Goal: Information Seeking & Learning: Understand process/instructions

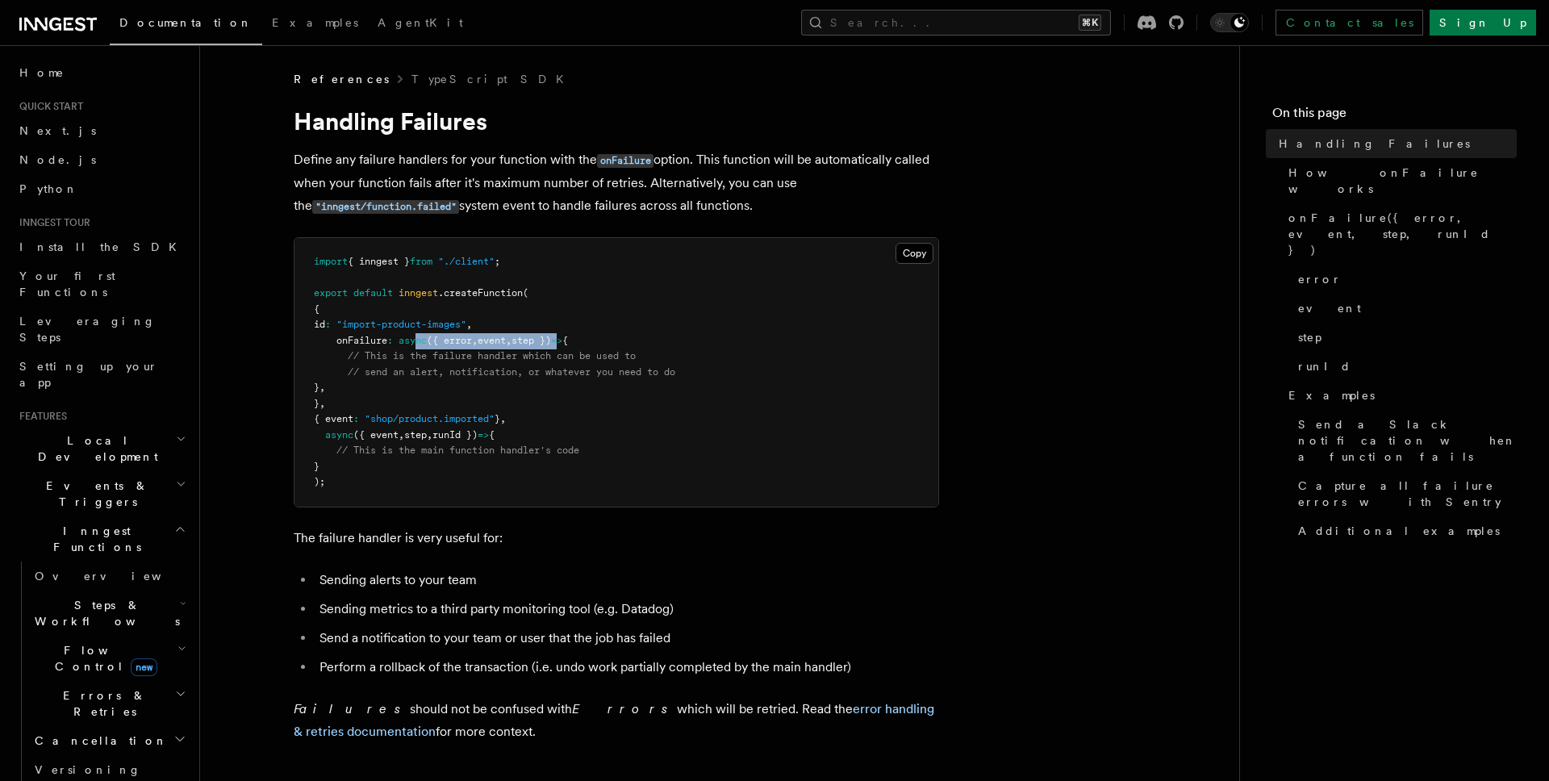
drag, startPoint x: 433, startPoint y: 345, endPoint x: 599, endPoint y: 344, distance: 165.4
click at [568, 345] on span "onFailure : async ({ error , event , step }) => {" at bounding box center [441, 340] width 254 height 11
click at [574, 470] on pre "import { inngest } from "./client" ; export default inngest .createFunction ( {…" at bounding box center [617, 372] width 644 height 269
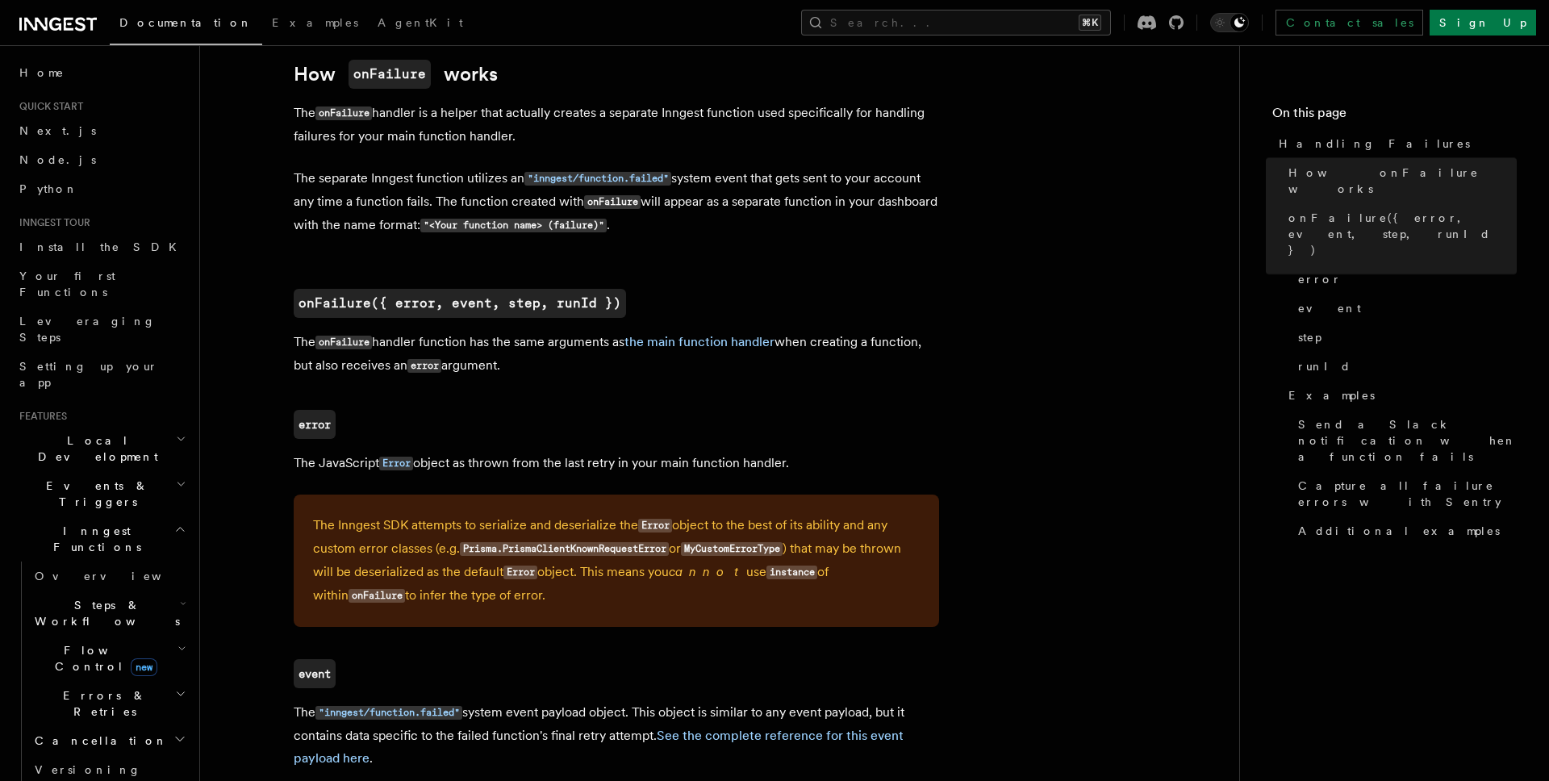
scroll to position [788, 0]
drag, startPoint x: 622, startPoint y: 224, endPoint x: 696, endPoint y: 224, distance: 74.2
click at [694, 224] on p "The separate Inngest function utilizes an "inngest/function.failed" system even…" at bounding box center [616, 201] width 645 height 70
click at [672, 295] on h2 "onFailure({ error, event, step, runId })" at bounding box center [616, 302] width 645 height 29
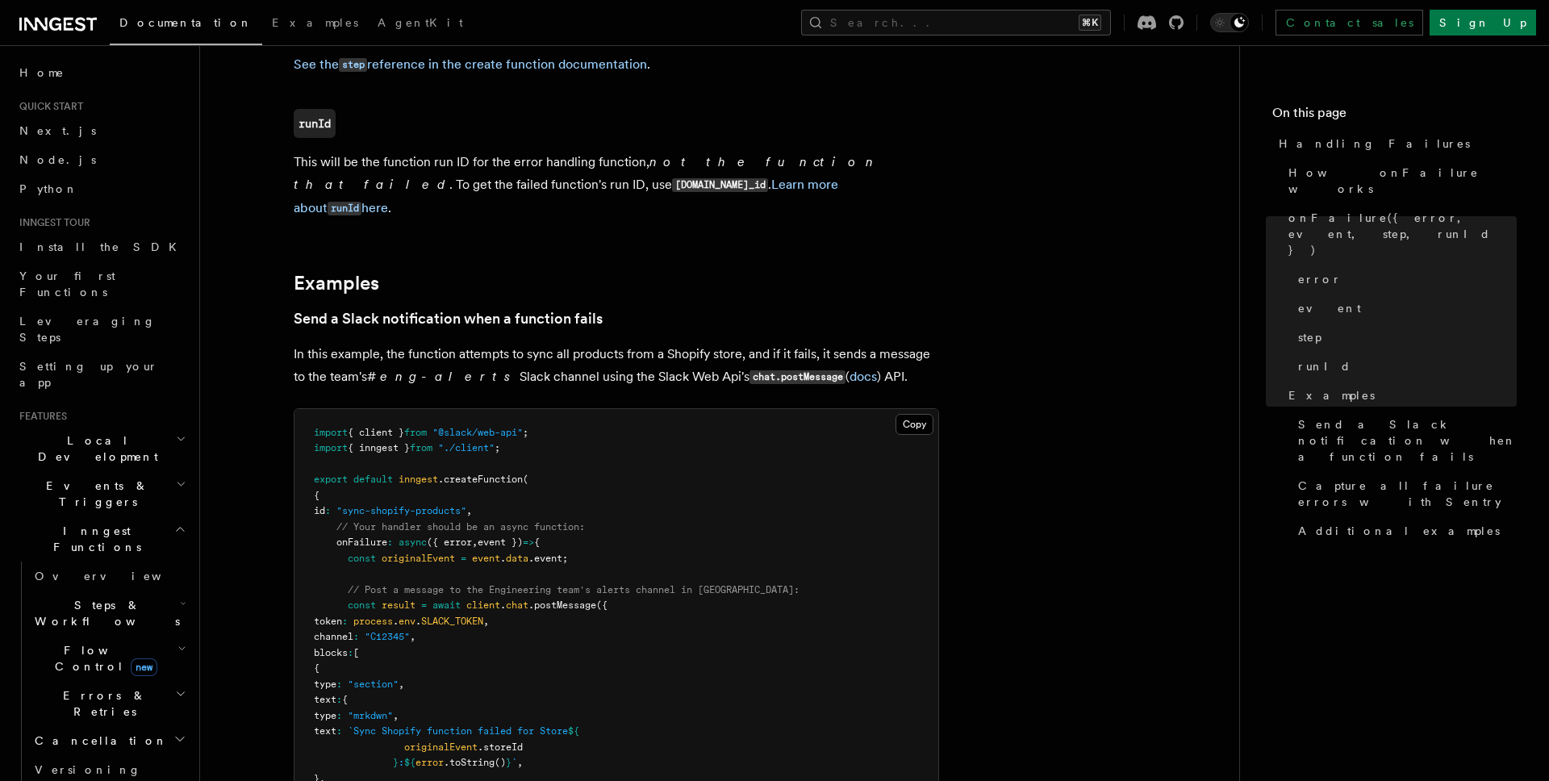
scroll to position [1596, 0]
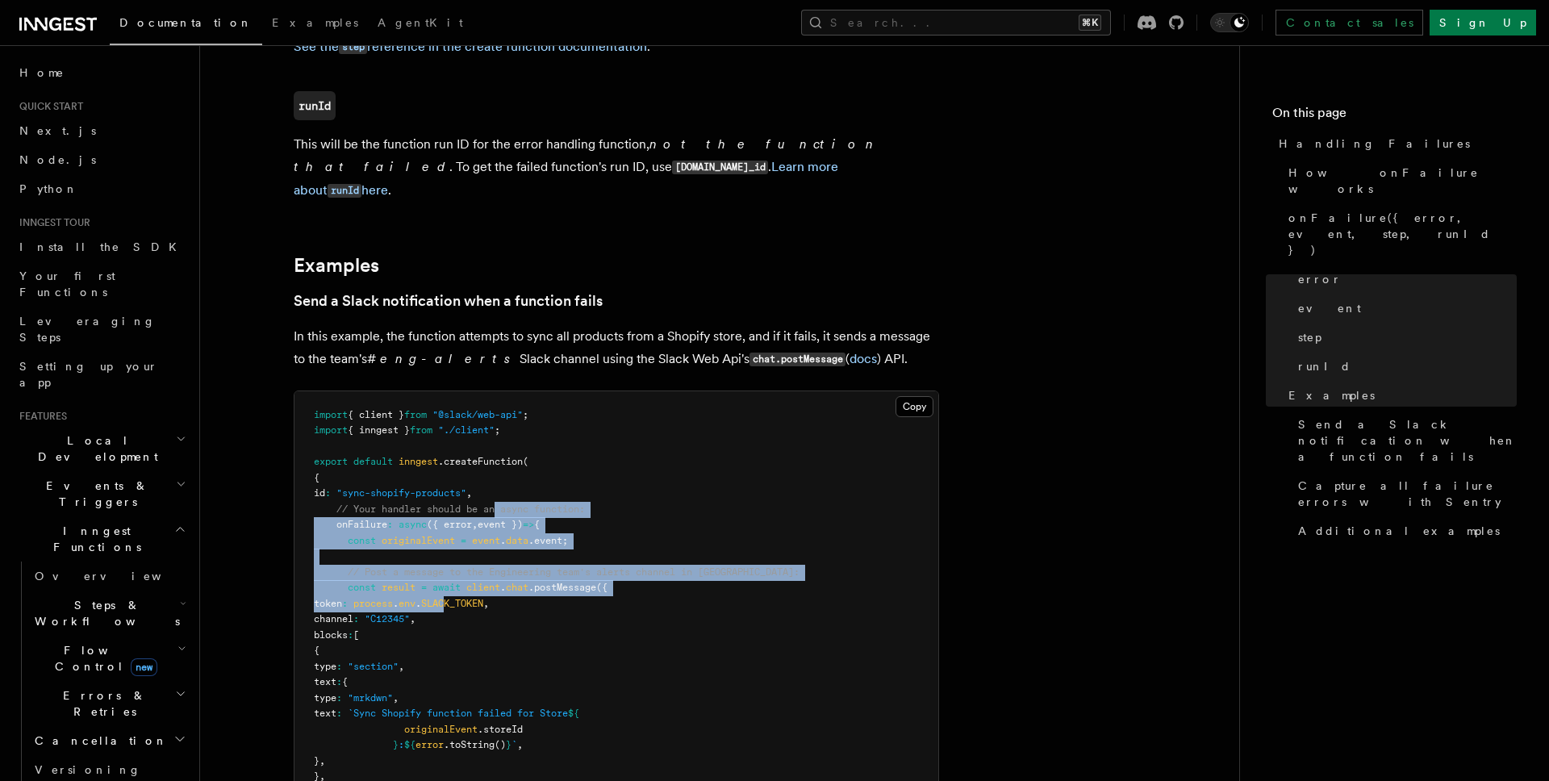
drag, startPoint x: 499, startPoint y: 535, endPoint x: 487, endPoint y: 583, distance: 48.9
click at [489, 582] on code "import { client } from "@slack/web-api" ; import { inngest } from "./client" ; …" at bounding box center [557, 737] width 486 height 657
click at [483, 598] on span "SLACK_TOKEN" at bounding box center [452, 603] width 62 height 11
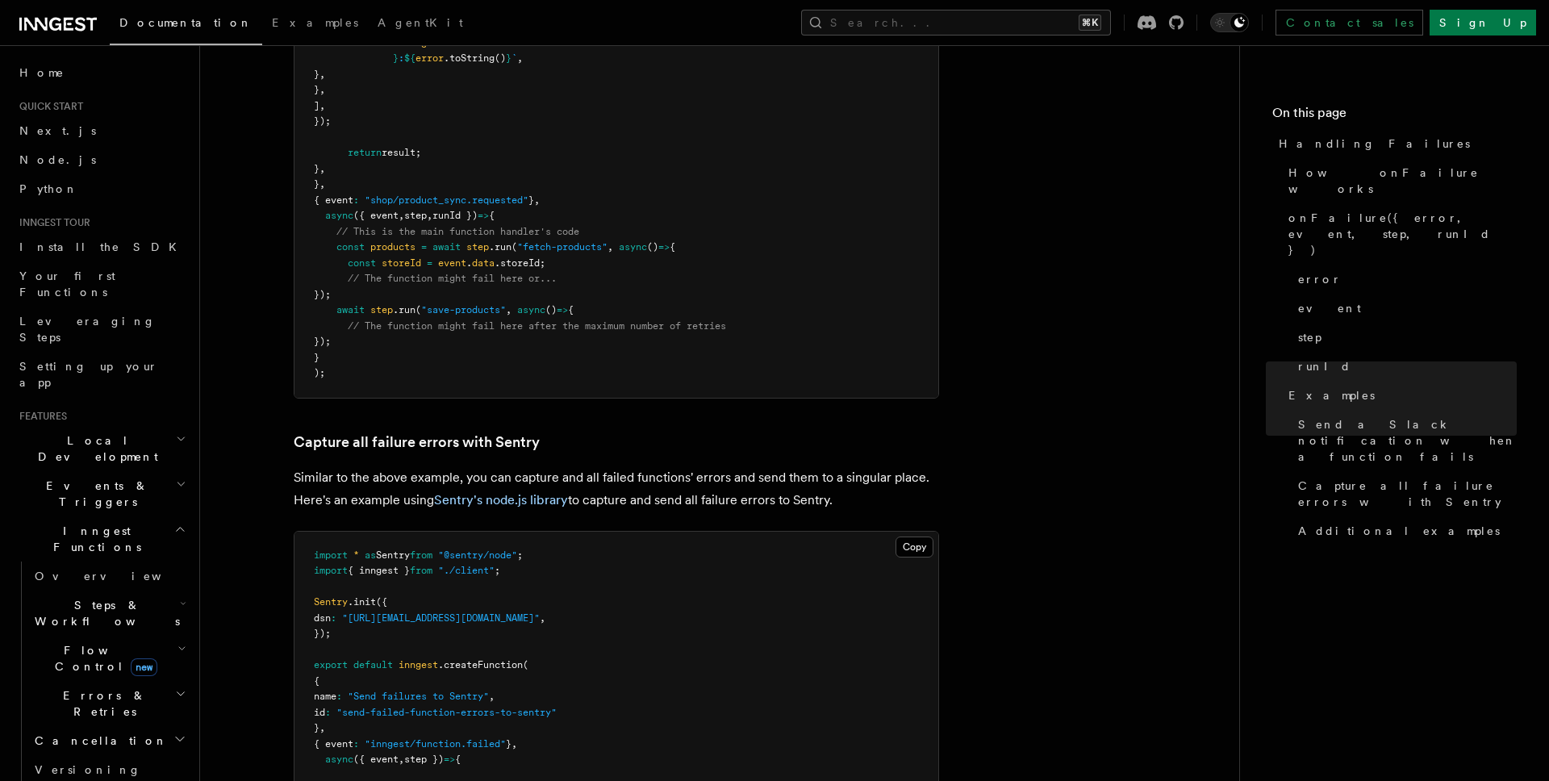
scroll to position [2289, 0]
